Goal: Information Seeking & Learning: Check status

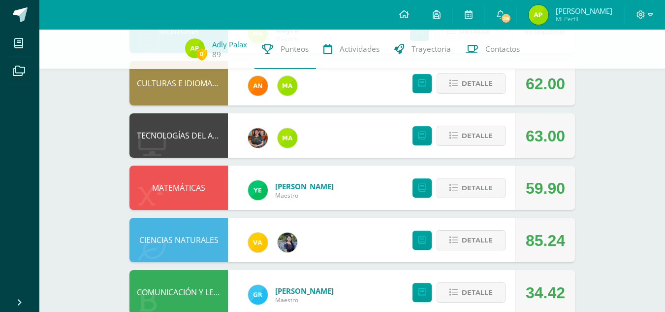
scroll to position [534, 0]
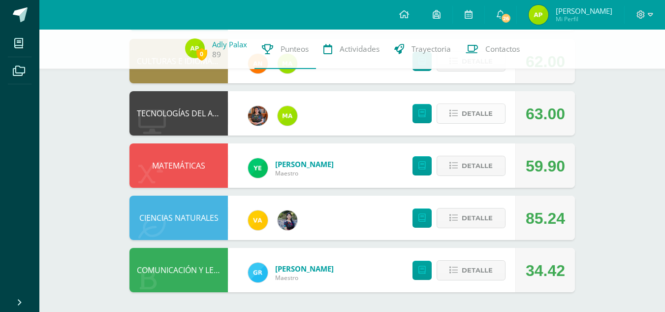
click at [462, 113] on button "Detalle" at bounding box center [471, 113] width 69 height 20
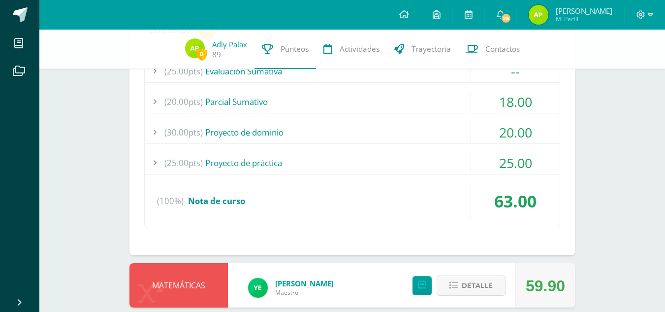
scroll to position [665, 0]
click at [505, 164] on div "25.00" at bounding box center [515, 162] width 89 height 22
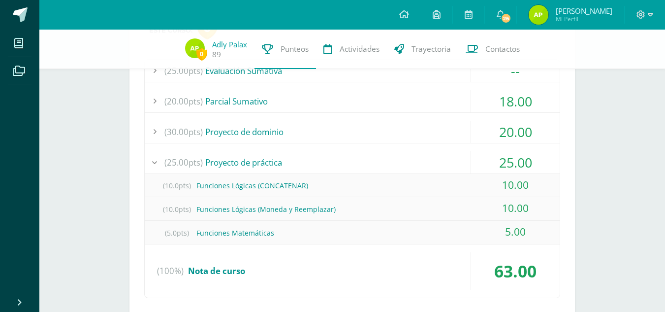
click at [505, 164] on div "25.00" at bounding box center [515, 162] width 89 height 22
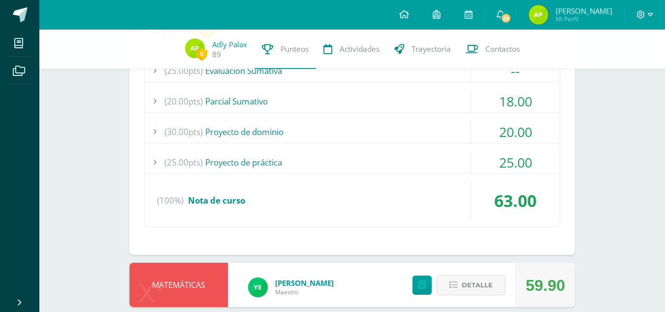
click at [505, 164] on div "25.00" at bounding box center [515, 162] width 89 height 22
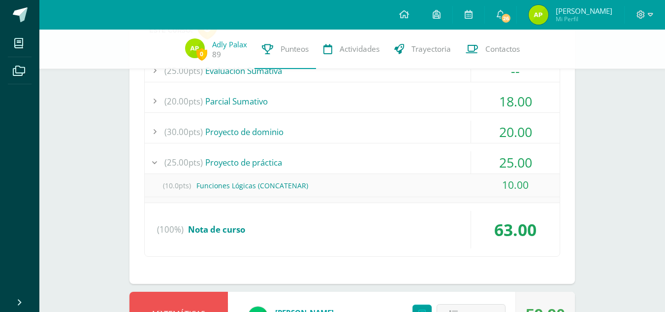
click at [505, 164] on div "25.00" at bounding box center [515, 162] width 89 height 22
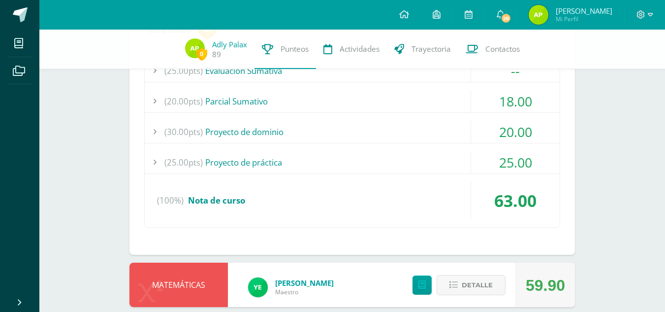
click at [505, 164] on div "25.00" at bounding box center [515, 162] width 89 height 22
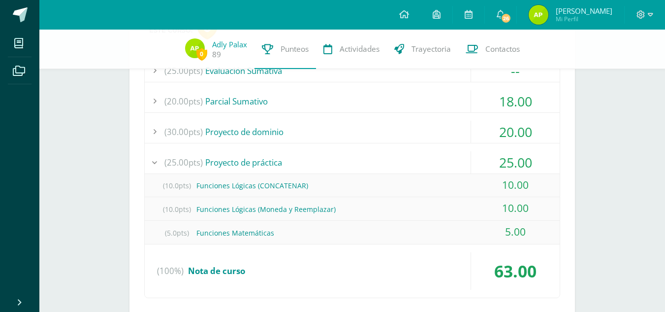
click at [505, 164] on div "25.00" at bounding box center [515, 162] width 89 height 22
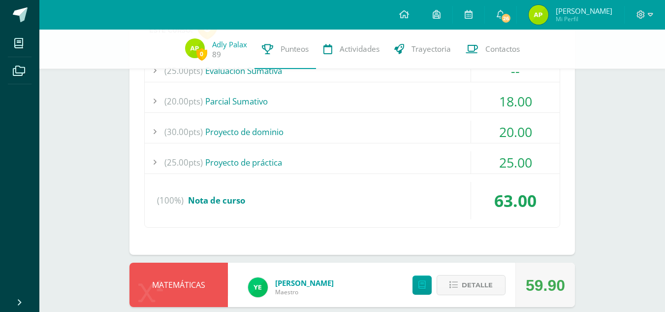
click at [504, 125] on div "20.00" at bounding box center [515, 132] width 89 height 22
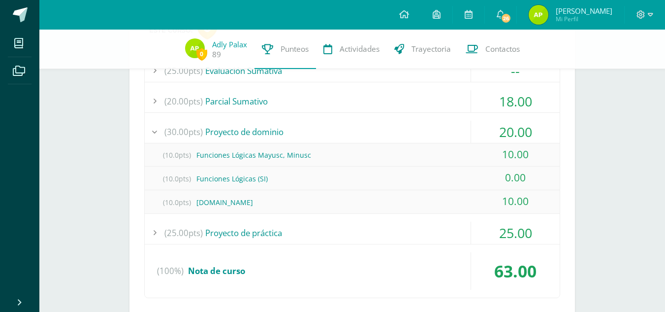
click at [506, 130] on div "20.00" at bounding box center [515, 132] width 89 height 22
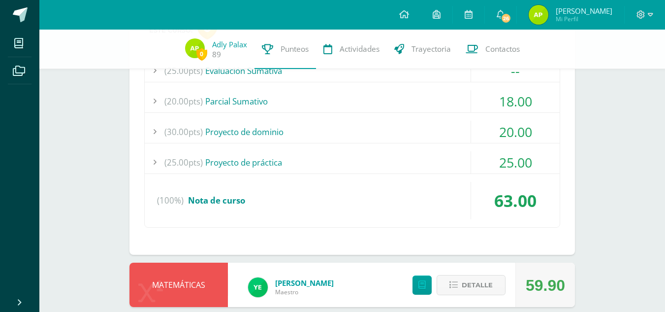
click at [491, 96] on div "18.00" at bounding box center [515, 101] width 89 height 22
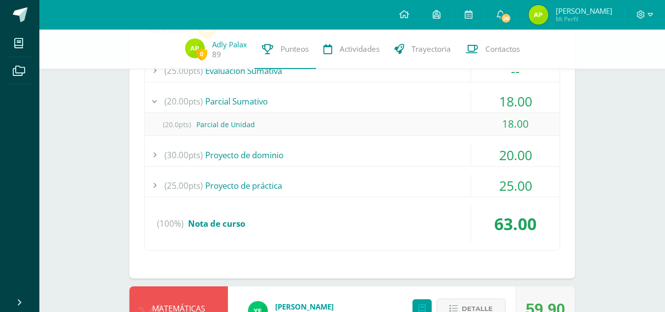
click at [491, 96] on div "18.00" at bounding box center [515, 101] width 89 height 22
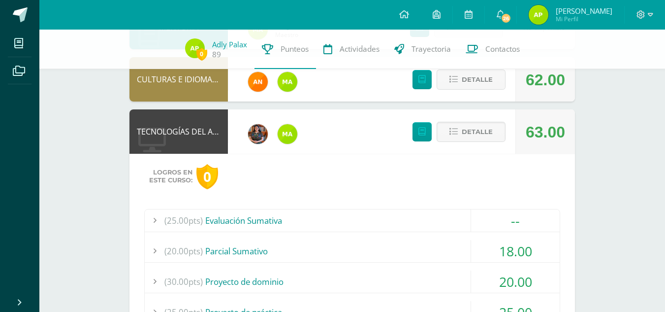
scroll to position [515, 0]
click at [470, 124] on span "Detalle" at bounding box center [477, 132] width 31 height 18
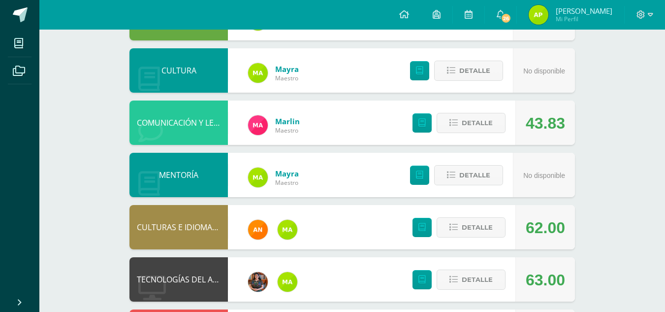
scroll to position [372, 0]
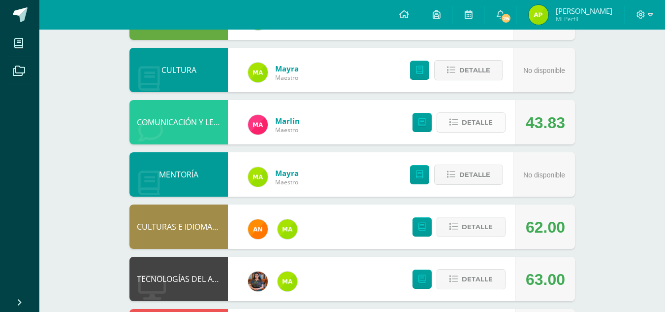
click at [489, 122] on span "Detalle" at bounding box center [477, 122] width 31 height 18
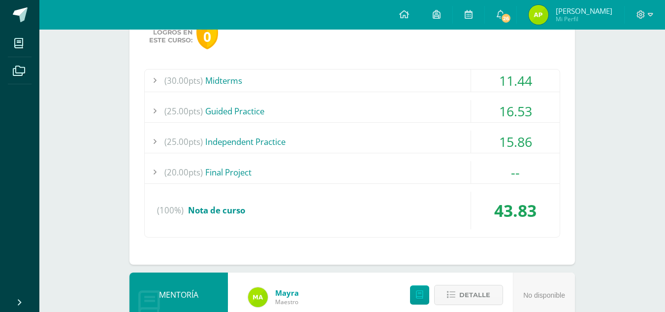
scroll to position [504, 0]
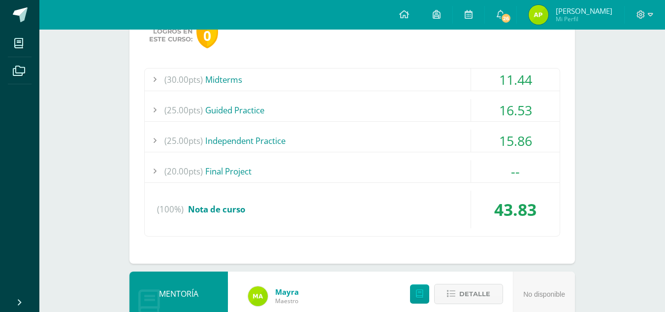
click at [488, 144] on div "15.86" at bounding box center [515, 140] width 89 height 22
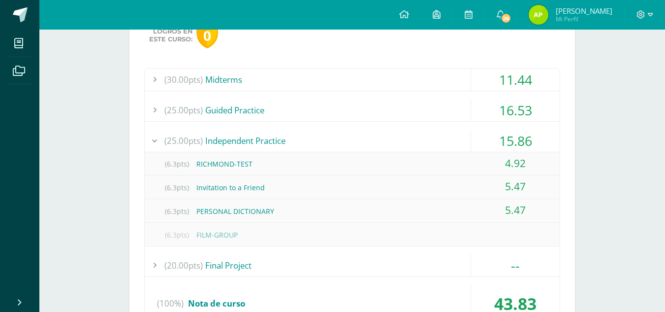
click at [488, 144] on div "15.86" at bounding box center [515, 140] width 89 height 22
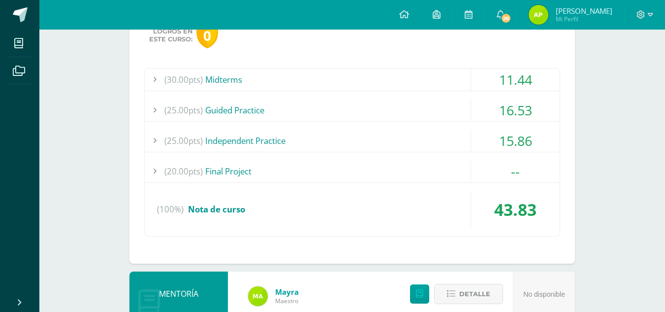
click at [489, 110] on div "16.53" at bounding box center [515, 110] width 89 height 22
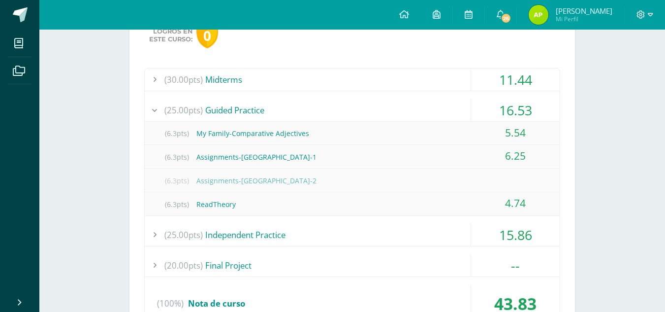
click at [489, 110] on div "16.53" at bounding box center [515, 110] width 89 height 22
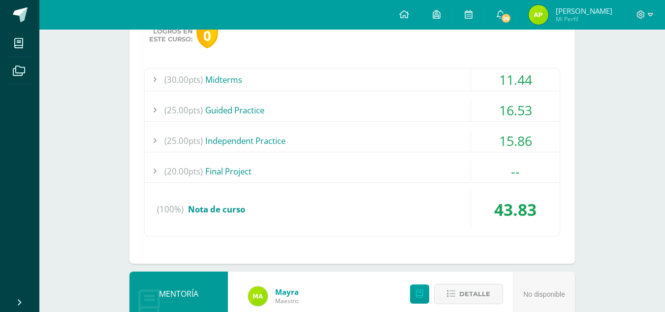
click at [489, 83] on div "11.44" at bounding box center [515, 79] width 89 height 22
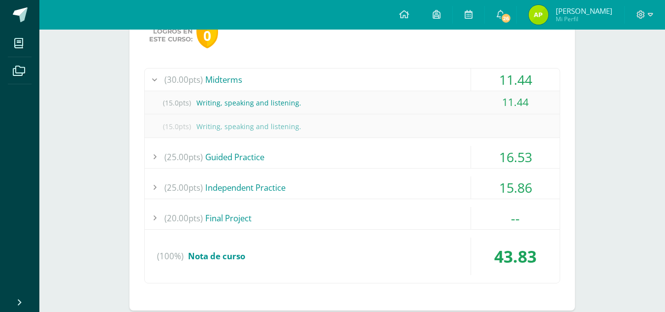
click at [489, 83] on div "11.44" at bounding box center [515, 79] width 89 height 22
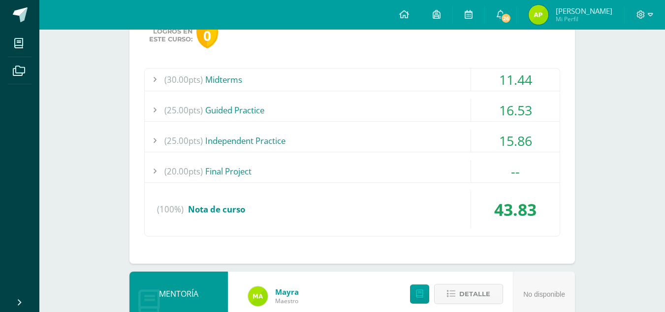
scroll to position [377, 0]
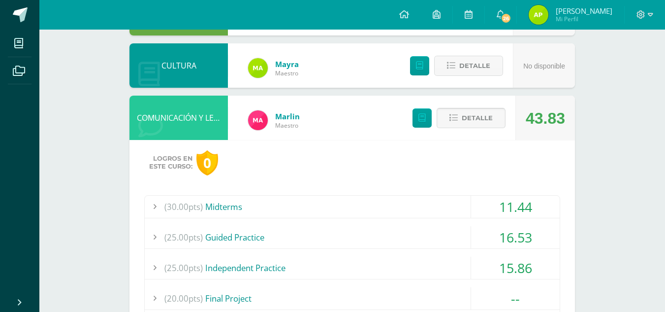
click at [471, 116] on span "Detalle" at bounding box center [477, 118] width 31 height 18
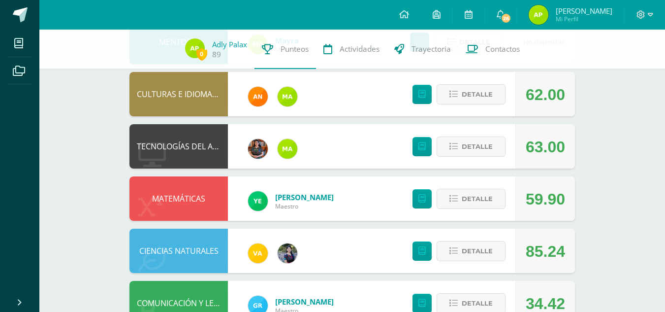
scroll to position [534, 0]
